Goal: Use online tool/utility: Utilize a website feature to perform a specific function

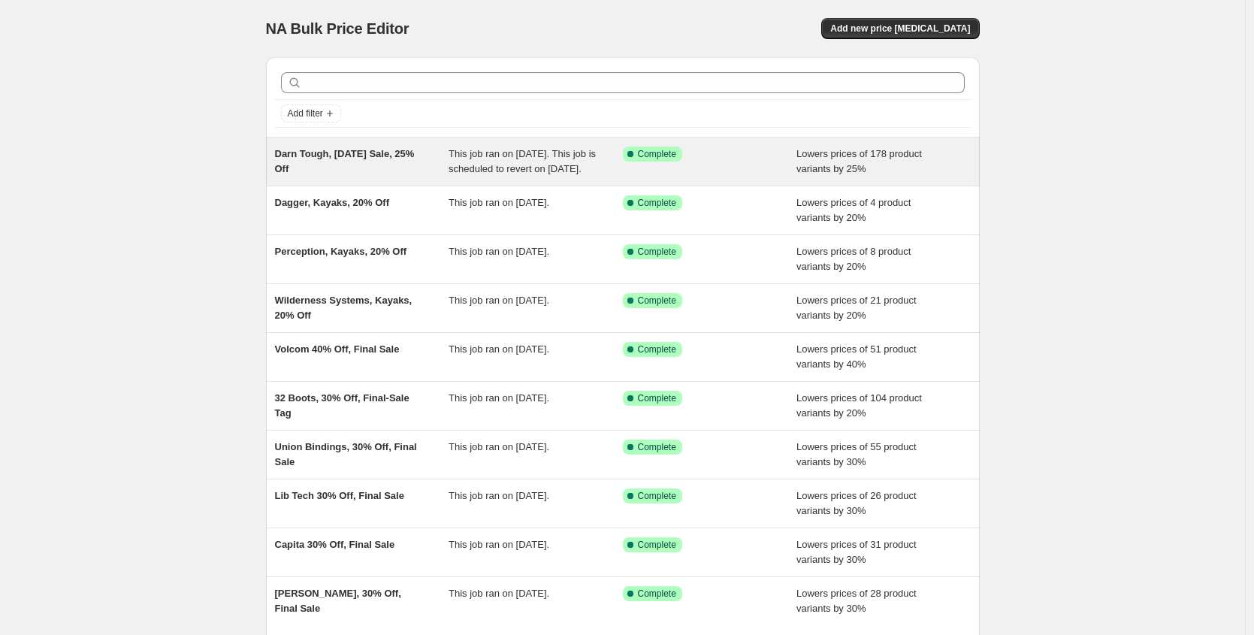
click at [323, 158] on span "Darn Tough, [DATE] Sale, 25% Off" at bounding box center [345, 161] width 140 height 26
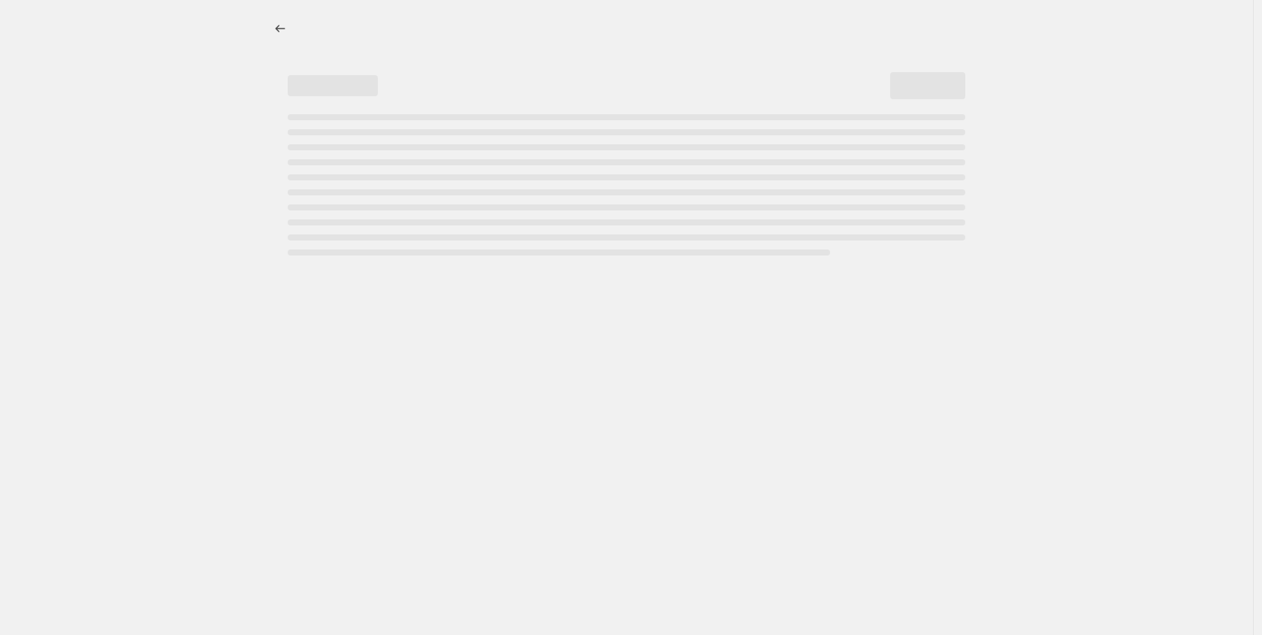
select select "percentage"
select select "no_change"
select select "vendor"
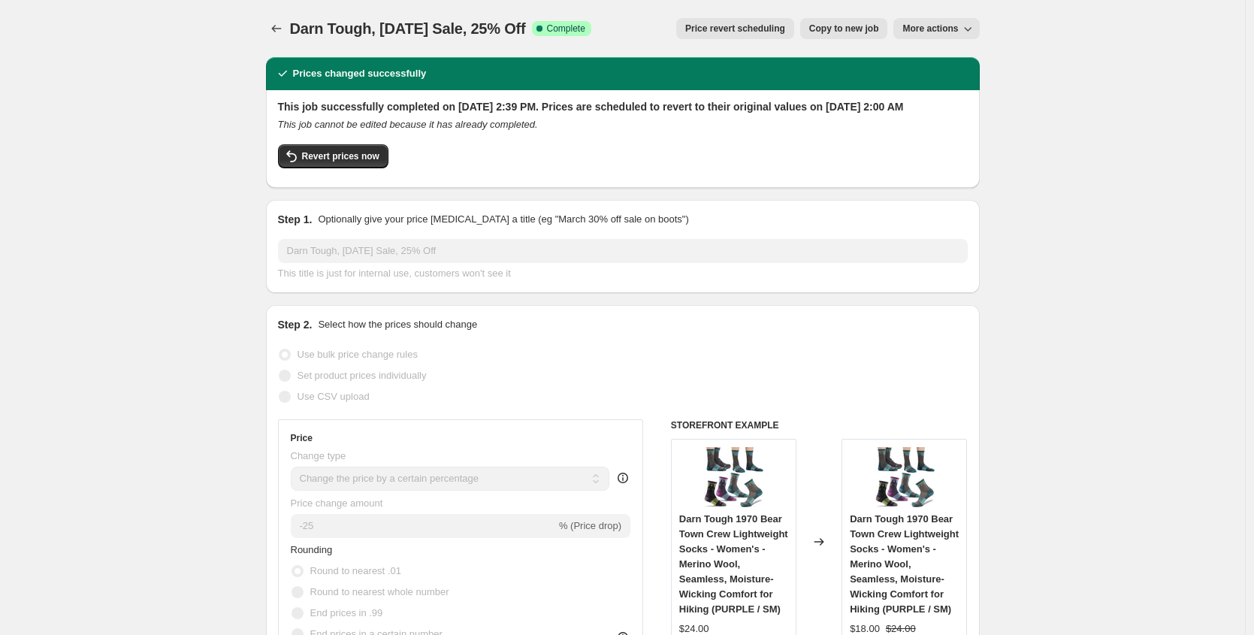
click at [751, 57] on div "Prices changed successfully" at bounding box center [623, 73] width 714 height 33
click at [364, 162] on span "Revert prices now" at bounding box center [340, 156] width 77 height 12
checkbox input "false"
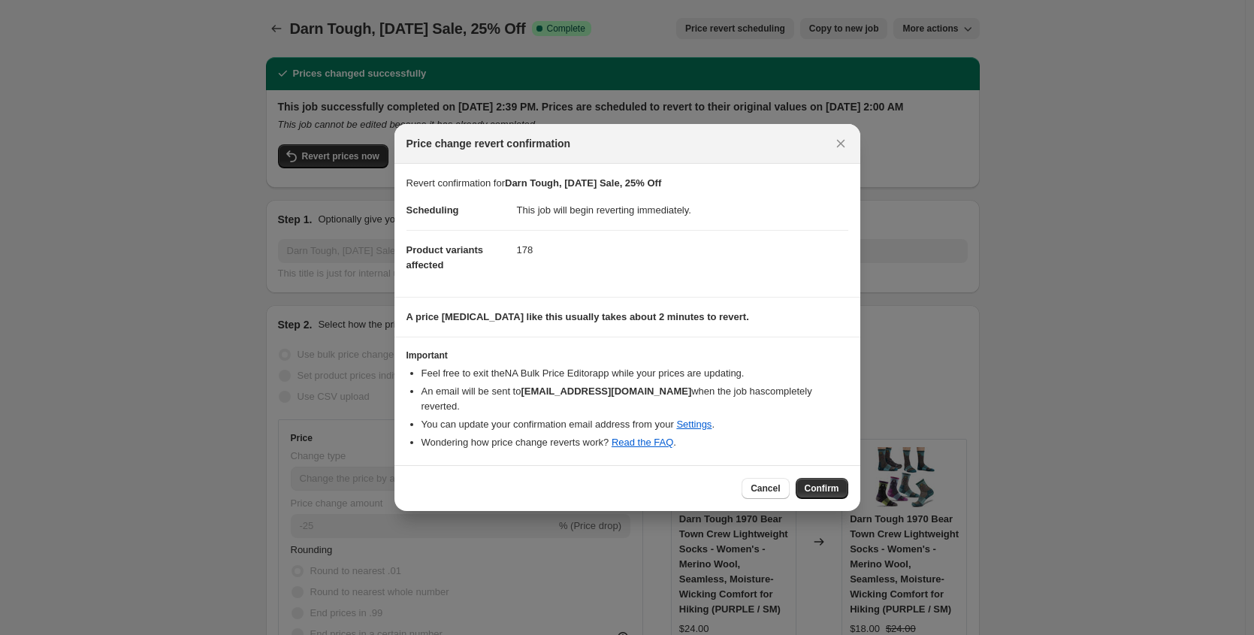
click at [830, 483] on span "Confirm" at bounding box center [822, 488] width 35 height 12
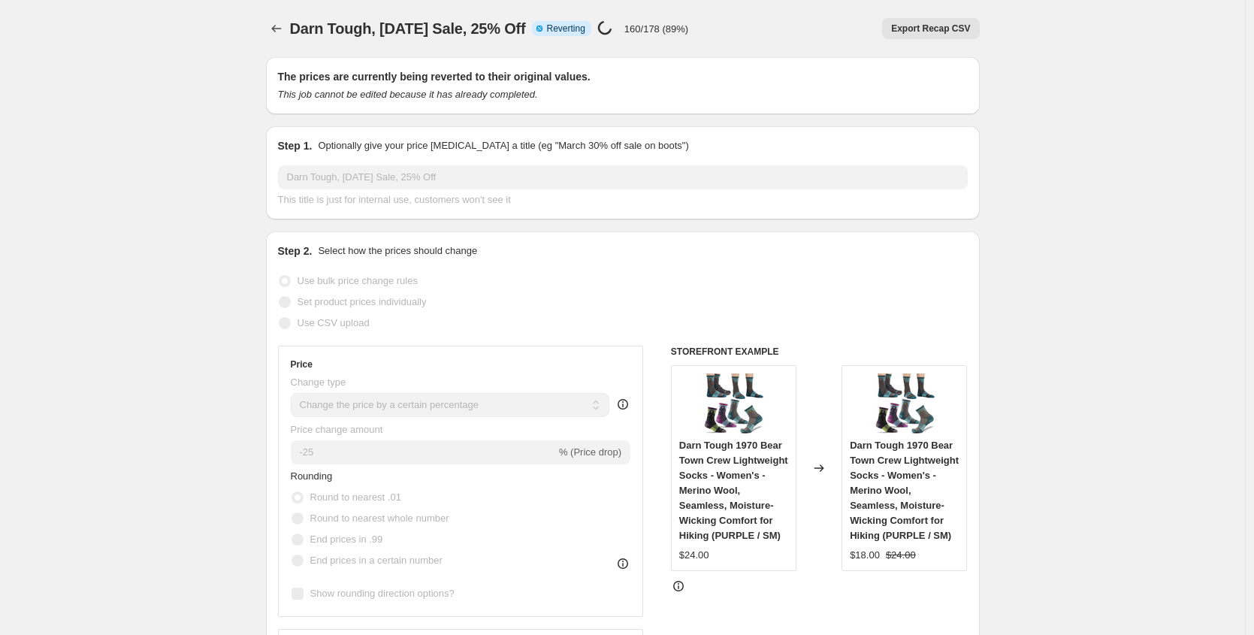
select select "percentage"
select select "no_change"
select select "vendor"
